Goal: Communication & Community: Answer question/provide support

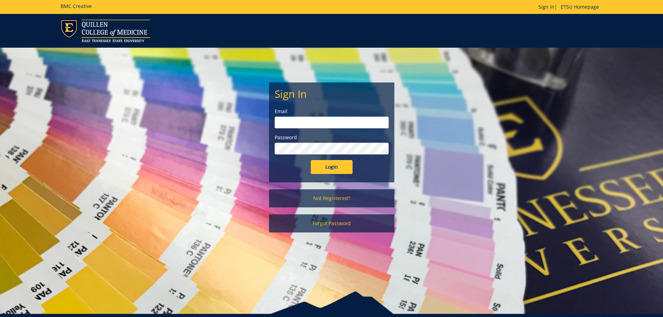
click at [309, 122] on input "email" at bounding box center [332, 123] width 114 height 12
type input "tyreec@etsu.edu"
click at [311, 160] on input "Login" at bounding box center [332, 167] width 42 height 14
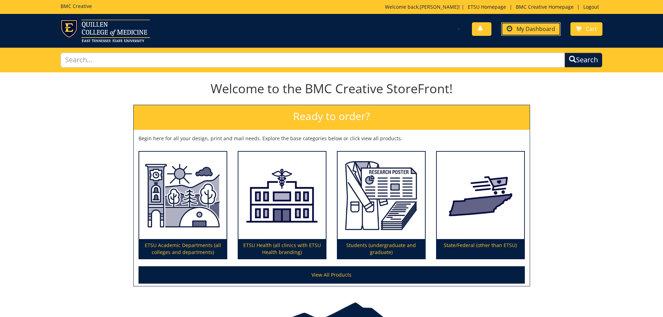
click at [531, 35] on link "My Dashboard" at bounding box center [531, 29] width 60 height 14
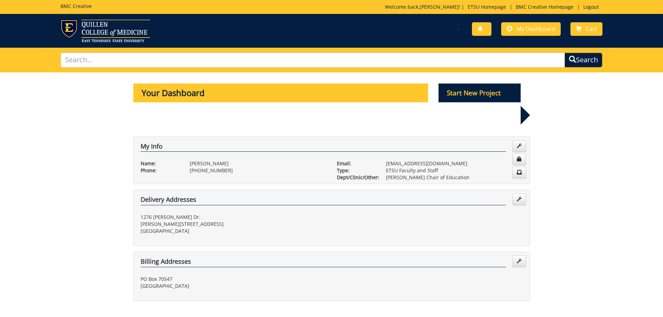
scroll to position [139, 0]
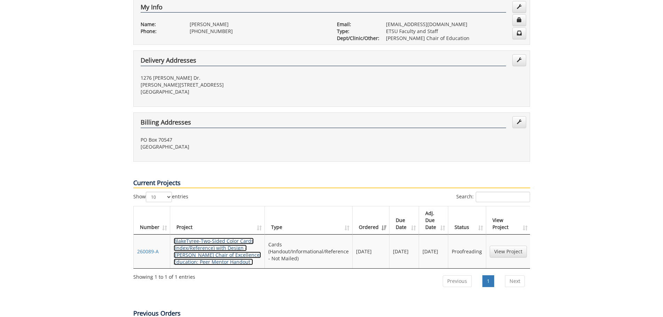
click at [191, 238] on link "BlakeTyree-Two-Sided Color Cards (Index/Reference) with Design - (Quillen Chair…" at bounding box center [217, 251] width 87 height 27
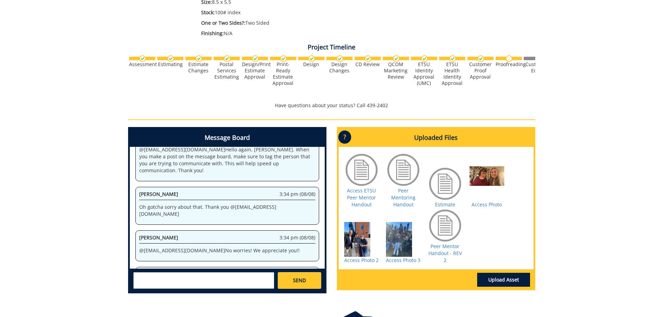
scroll to position [258, 0]
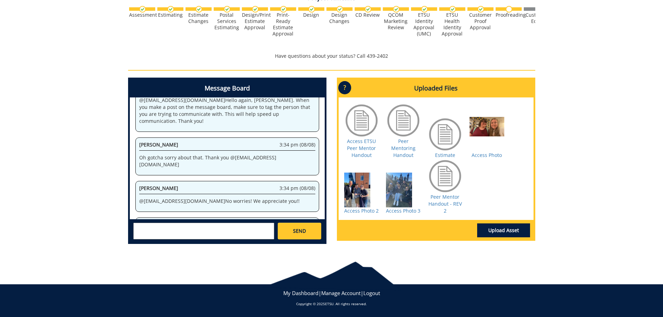
click at [191, 223] on textarea at bounding box center [203, 231] width 141 height 17
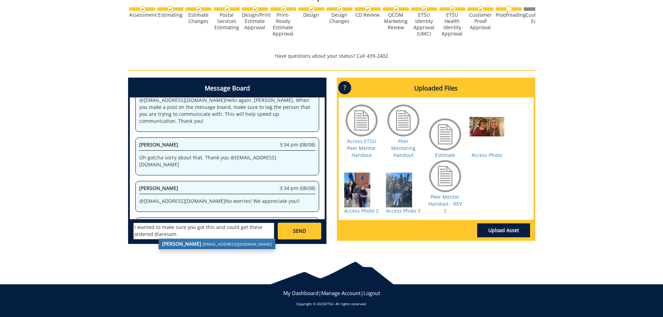
drag, startPoint x: 188, startPoint y: 242, endPoint x: 192, endPoint y: 243, distance: 3.5
click at [188, 242] on strong "[PERSON_NAME]" at bounding box center [181, 243] width 39 height 7
type textarea "I wanted to make sure you got this and could get these ordered @[EMAIL_ADDRESS]…"
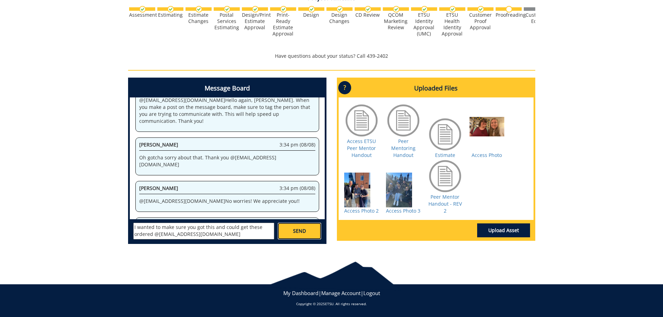
click at [286, 227] on link "SEND" at bounding box center [299, 231] width 43 height 17
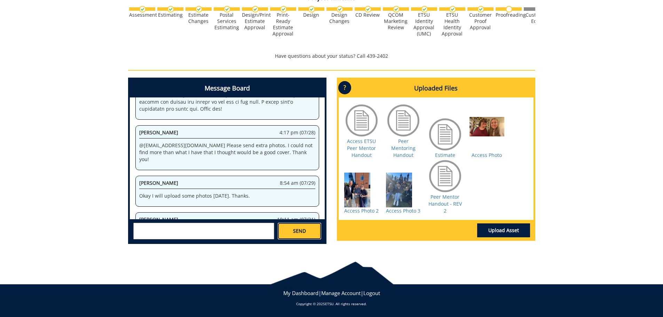
scroll to position [33168, 0]
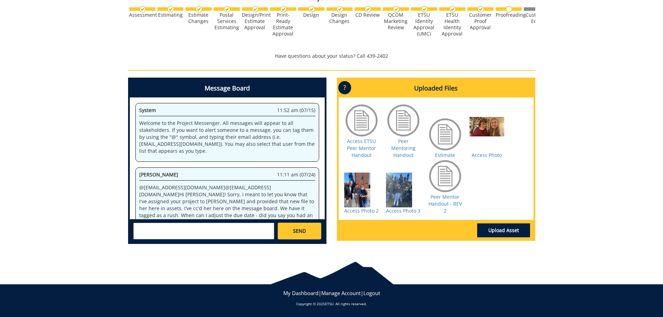
scroll to position [783, 0]
